Goal: Transaction & Acquisition: Purchase product/service

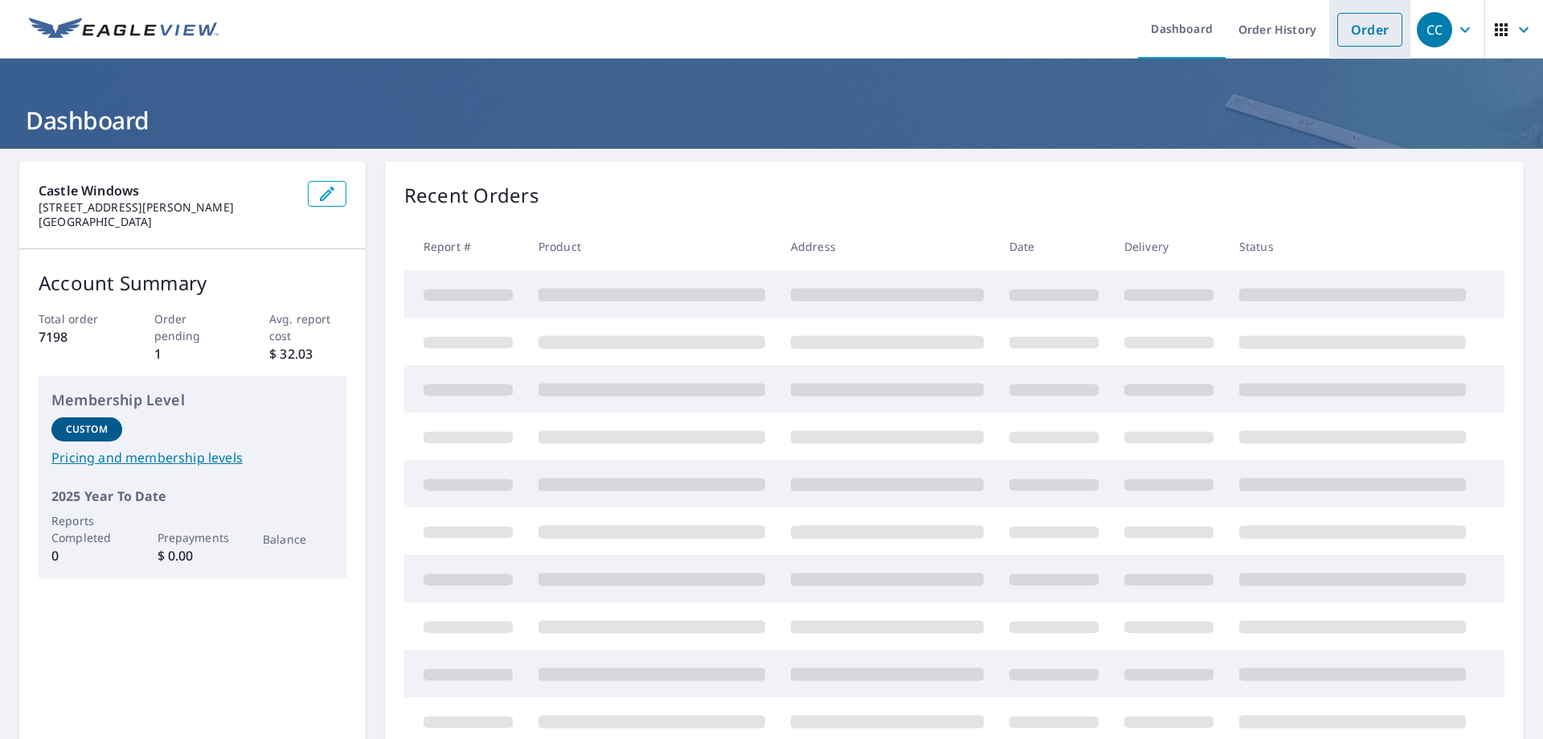
click at [1351, 27] on link "Order" at bounding box center [1369, 30] width 65 height 34
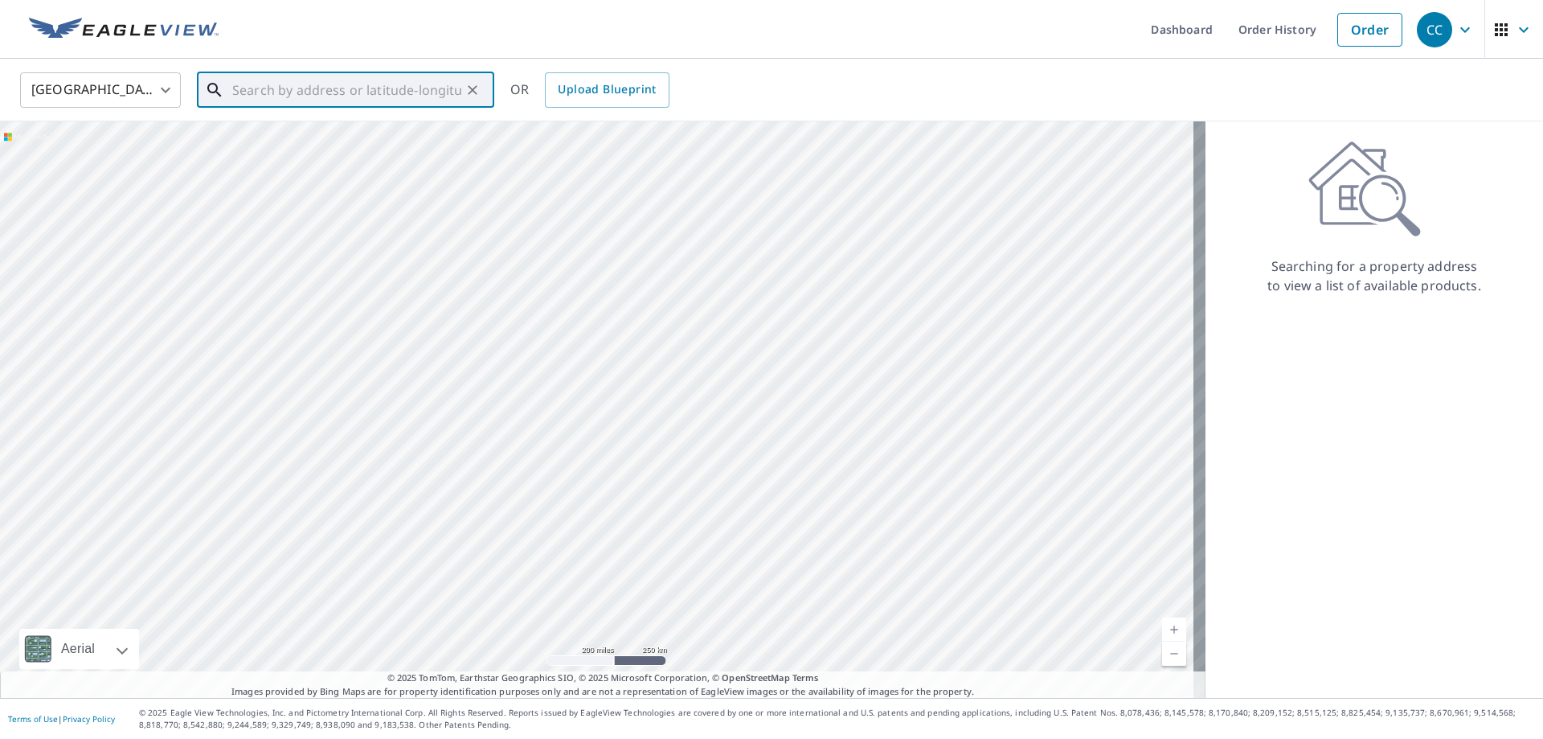
click at [239, 107] on div "​" at bounding box center [345, 89] width 297 height 35
click at [285, 142] on span "[STREET_ADDRESS]" at bounding box center [355, 136] width 252 height 19
type input "[STREET_ADDRESS][PERSON_NAME]"
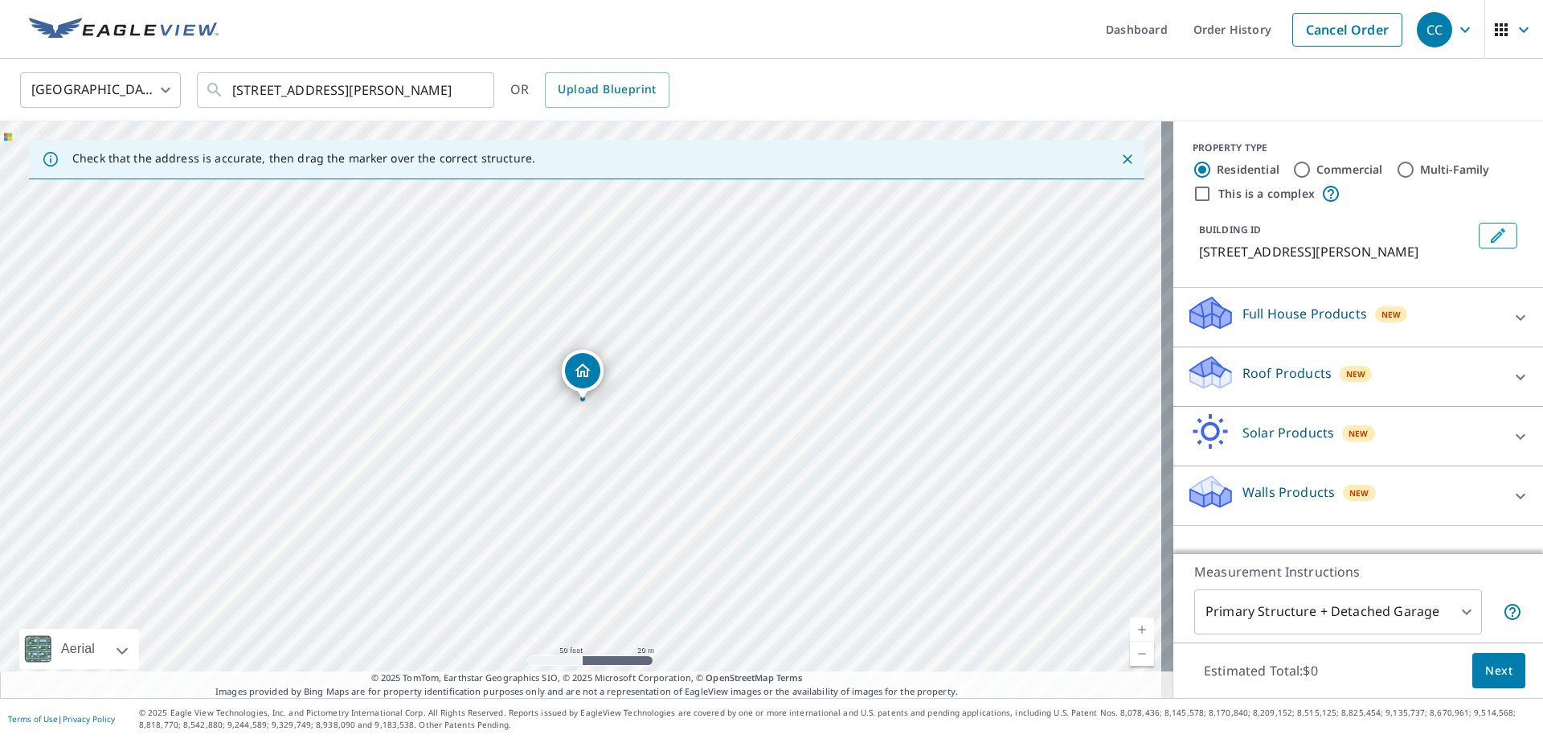
drag, startPoint x: 575, startPoint y: 376, endPoint x: 576, endPoint y: 368, distance: 8.2
click at [1511, 493] on icon at bounding box center [1520, 495] width 19 height 19
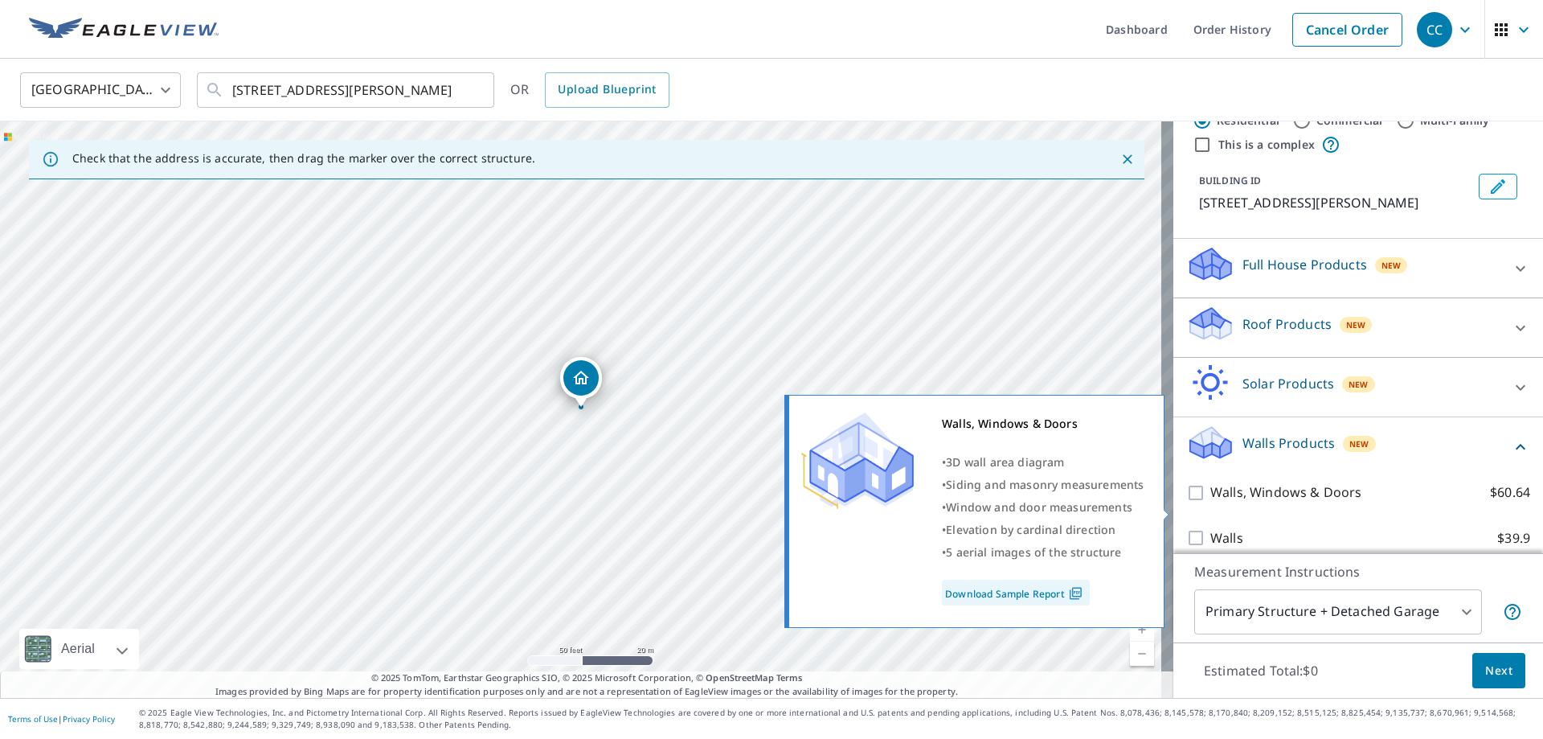
scroll to position [63, 0]
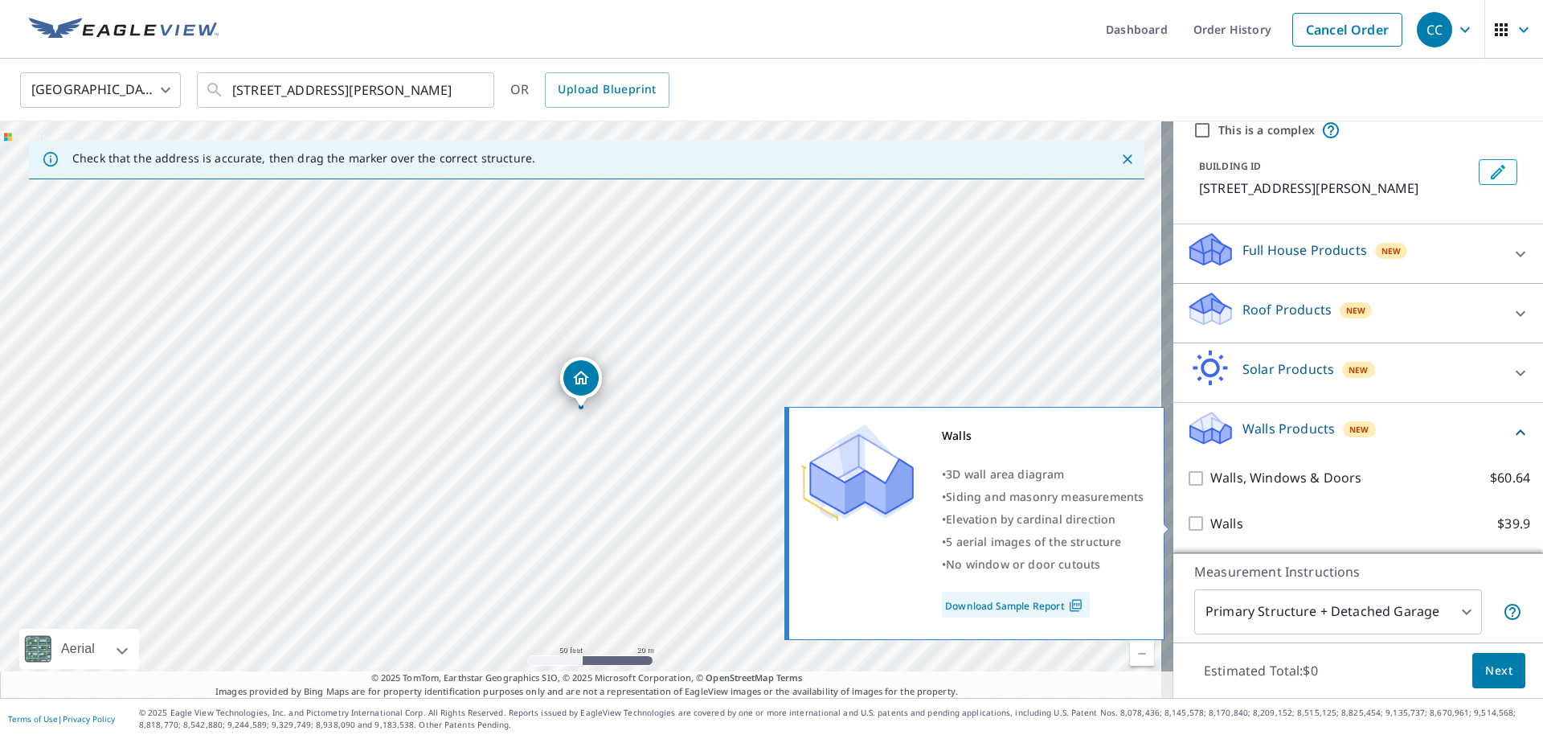
click at [1186, 523] on input "Walls $39.9" at bounding box center [1198, 523] width 24 height 19
checkbox input "true"
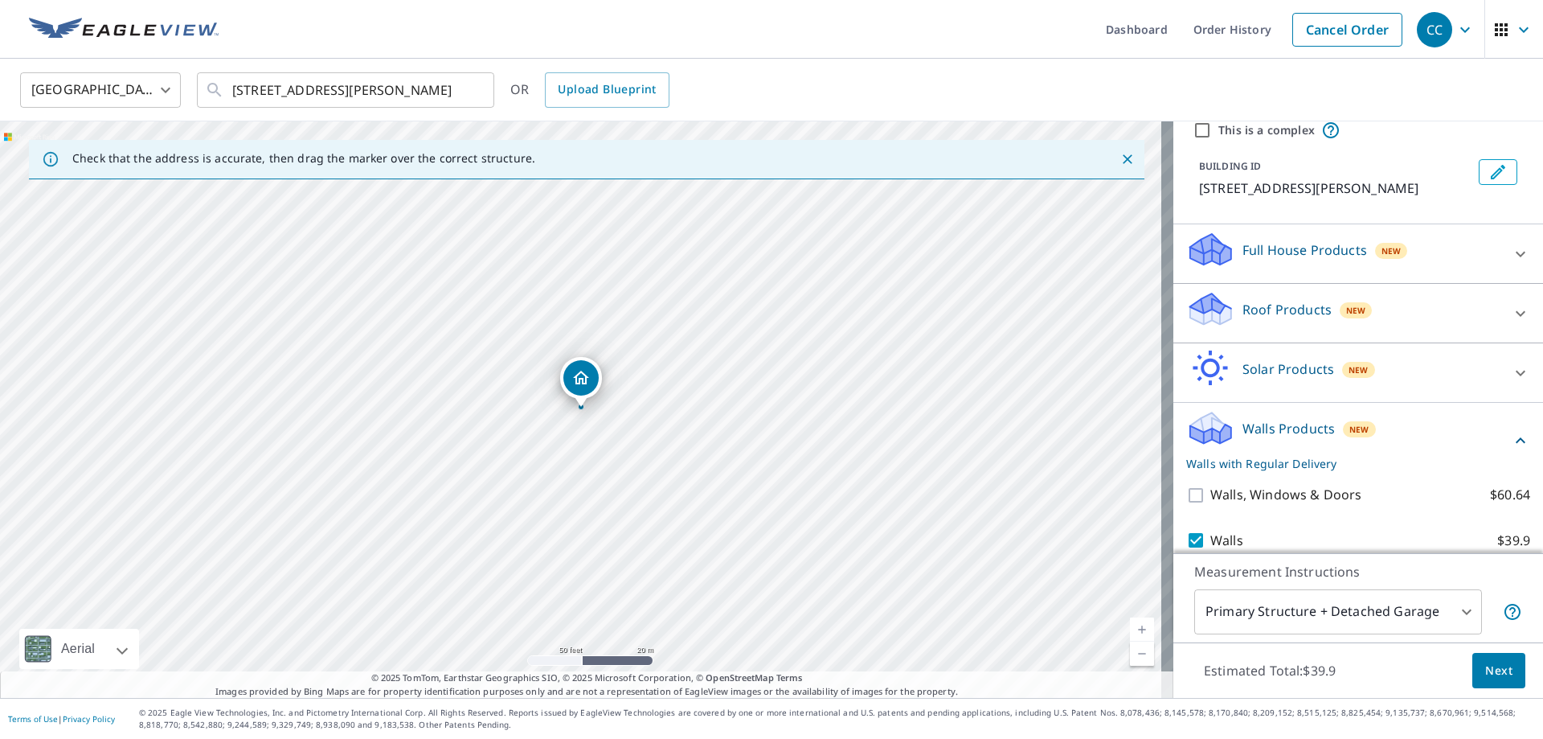
scroll to position [116, 0]
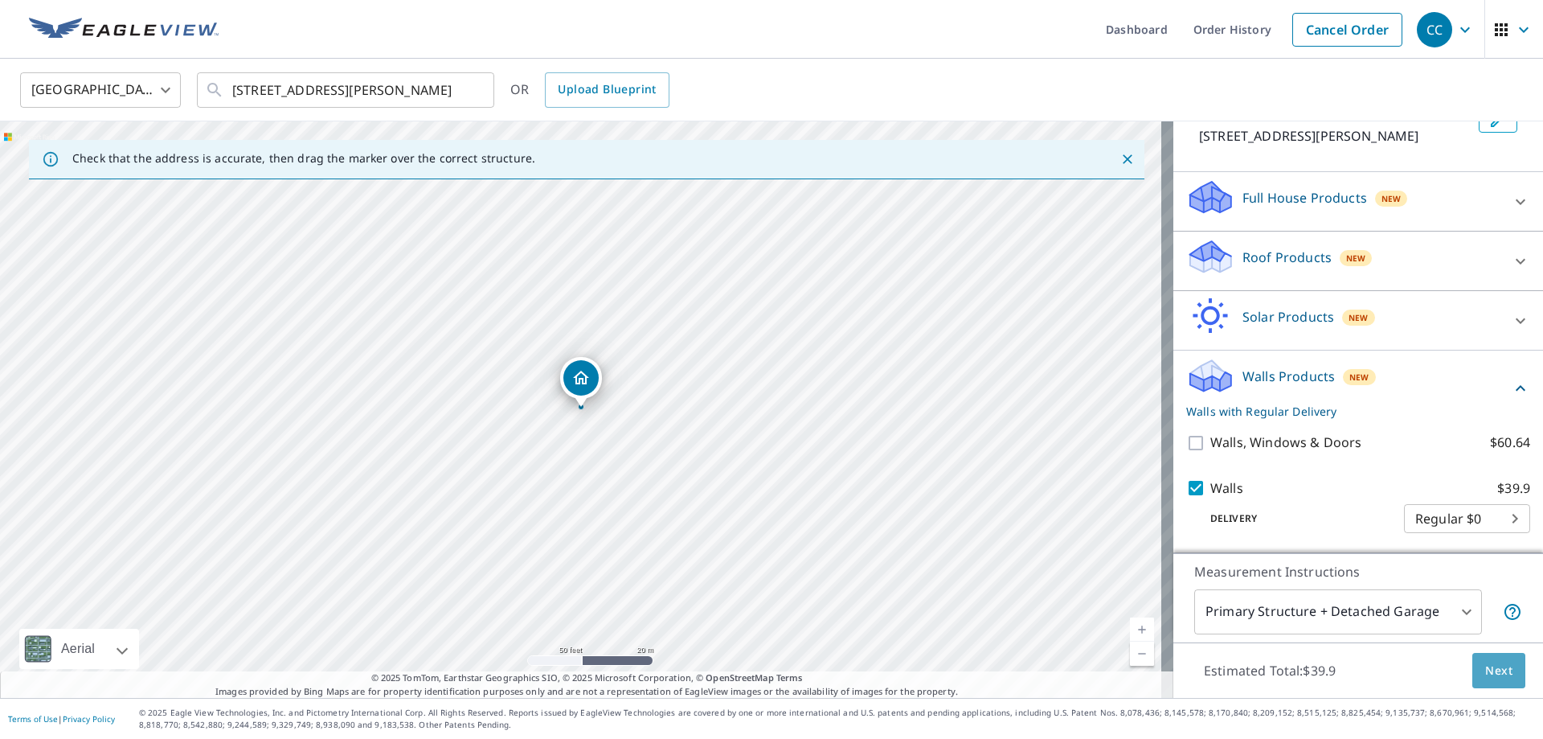
click at [1485, 669] on span "Next" at bounding box center [1498, 671] width 27 height 20
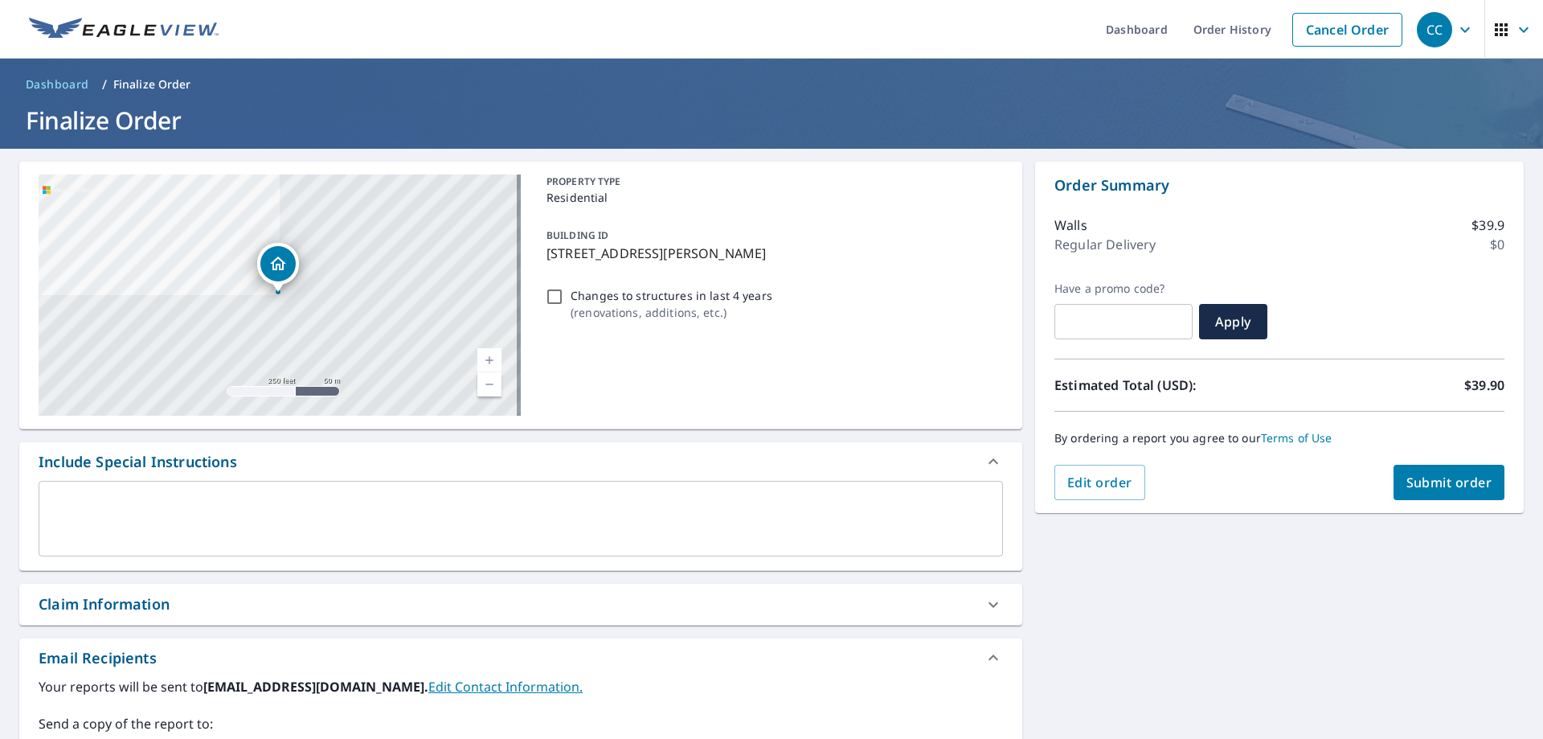
click at [1433, 476] on span "Submit order" at bounding box center [1449, 482] width 86 height 18
checkbox input "true"
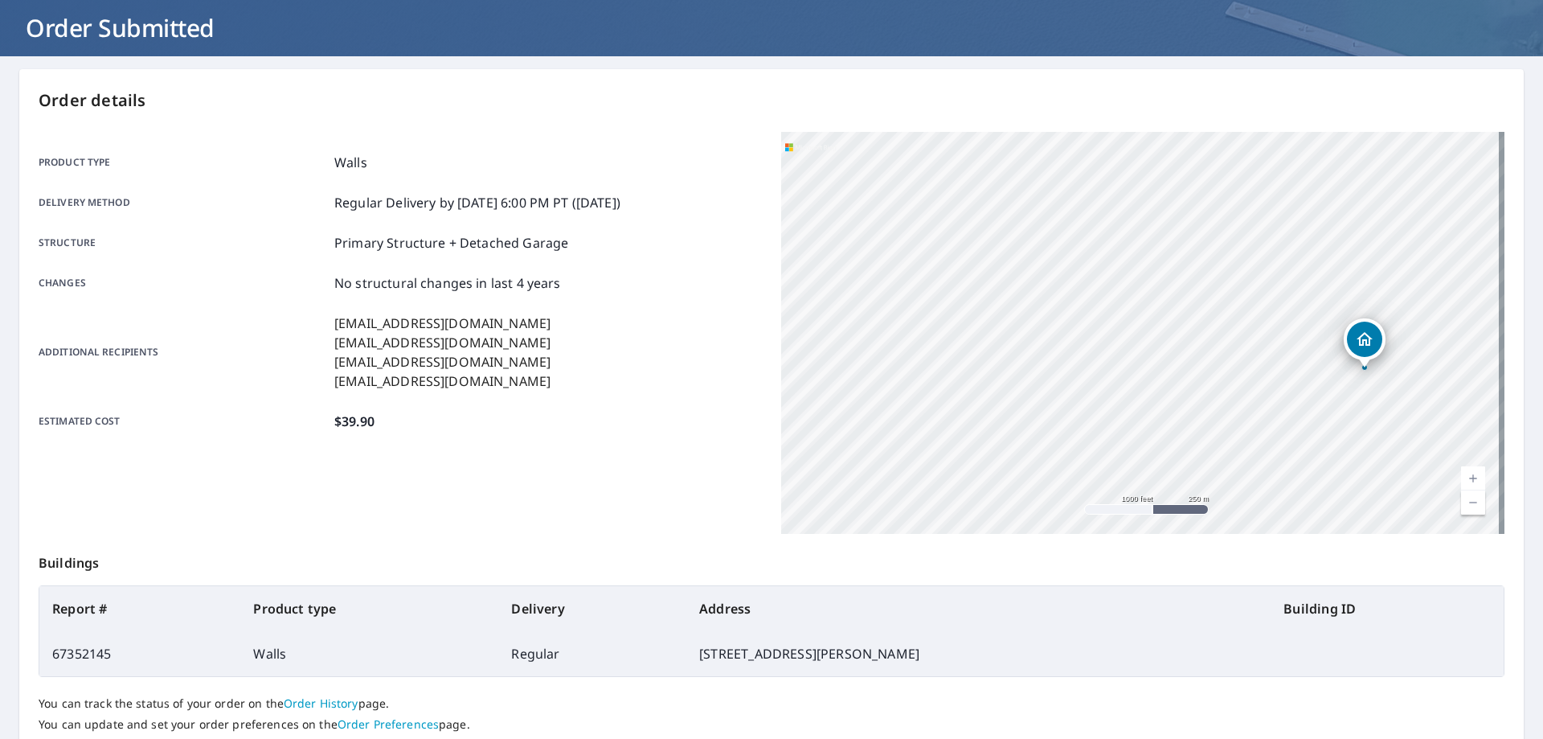
scroll to position [207, 0]
